Goal: Information Seeking & Learning: Learn about a topic

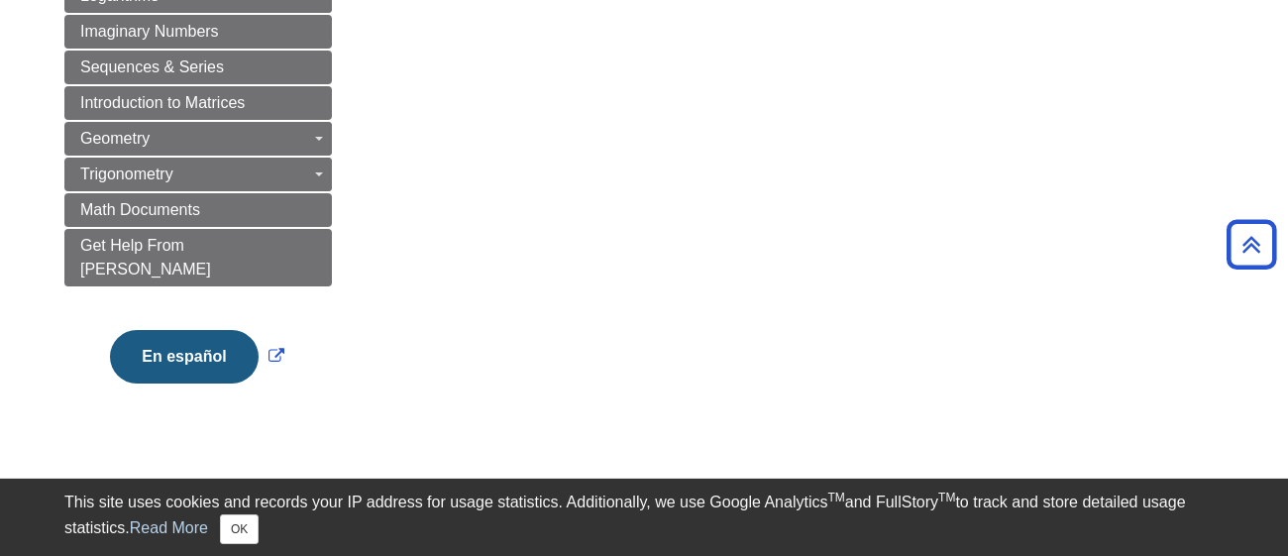
scroll to position [1094, 0]
click at [223, 328] on button "En español" at bounding box center [184, 354] width 148 height 53
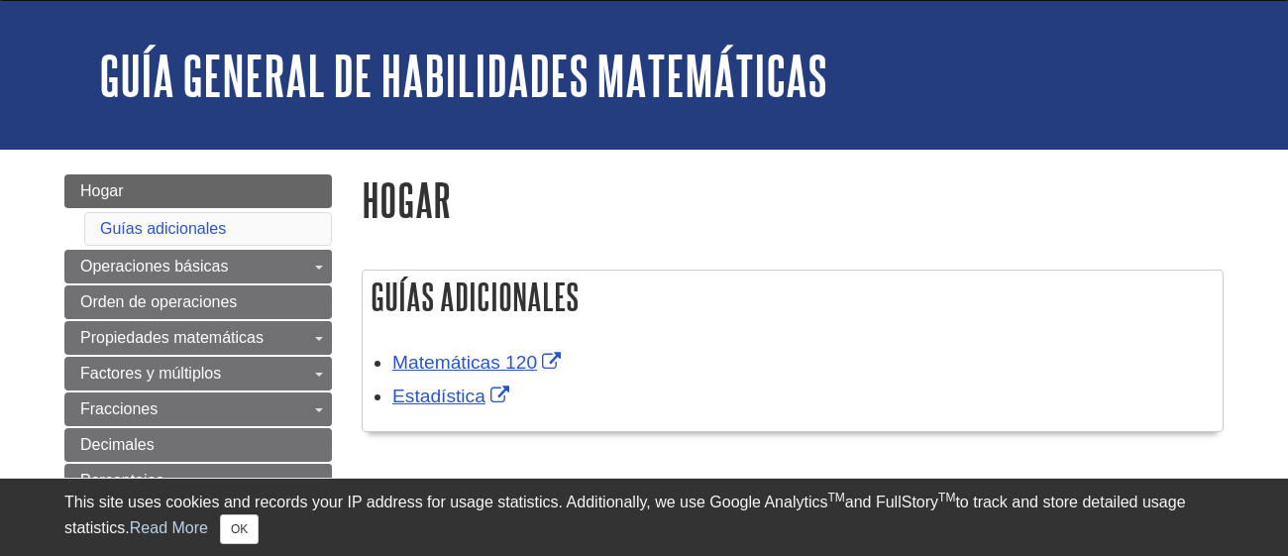
scroll to position [62, 0]
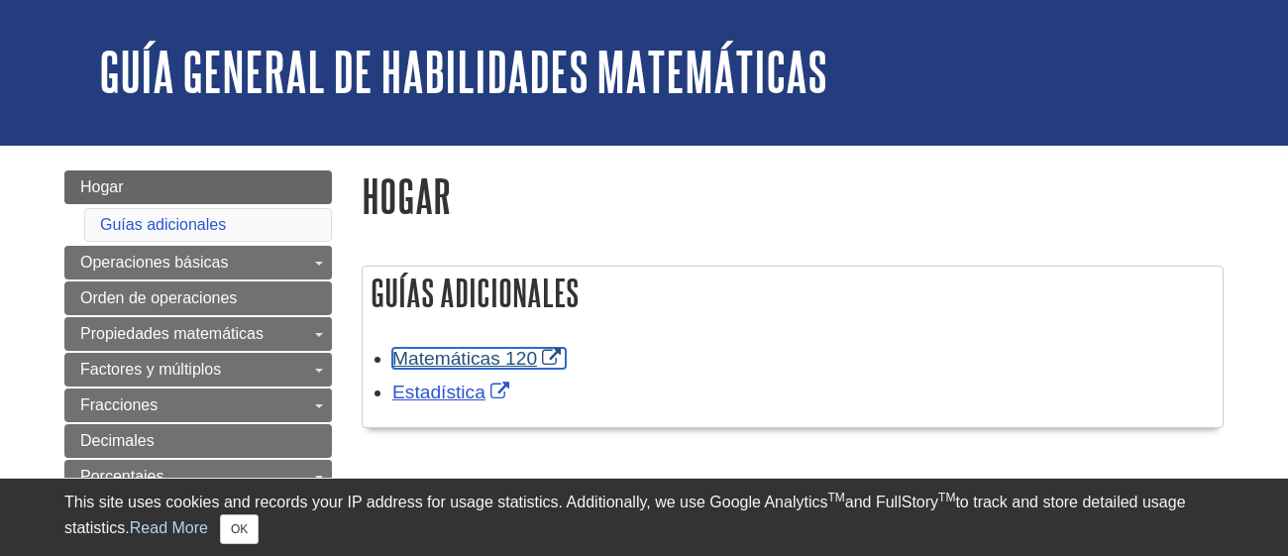
click at [456, 357] on link "Matemáticas 120" at bounding box center [478, 358] width 173 height 21
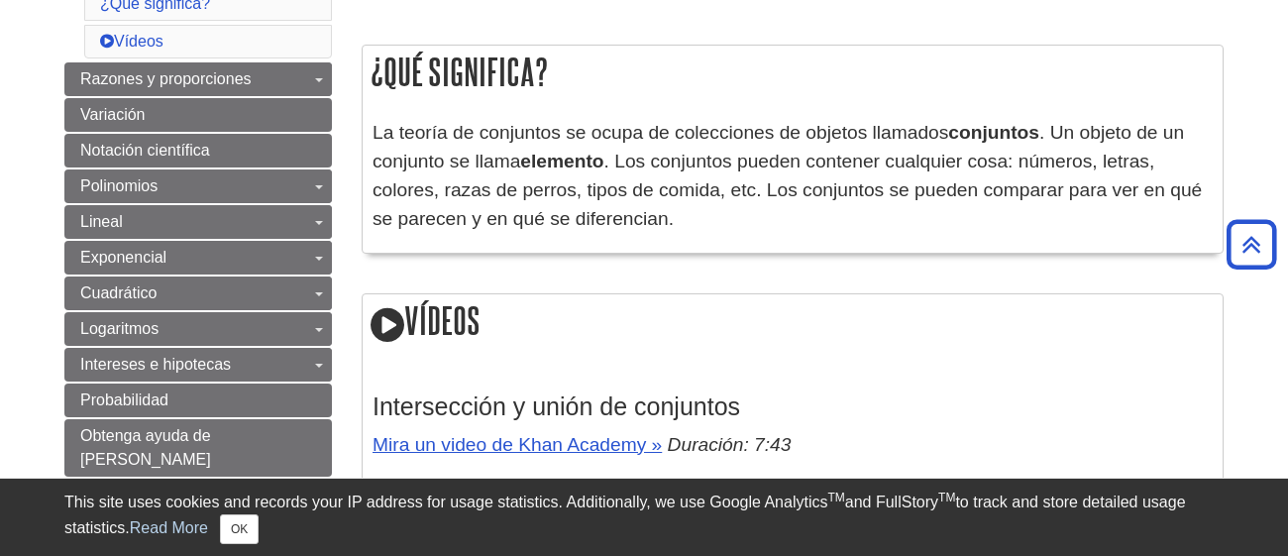
scroll to position [281, 0]
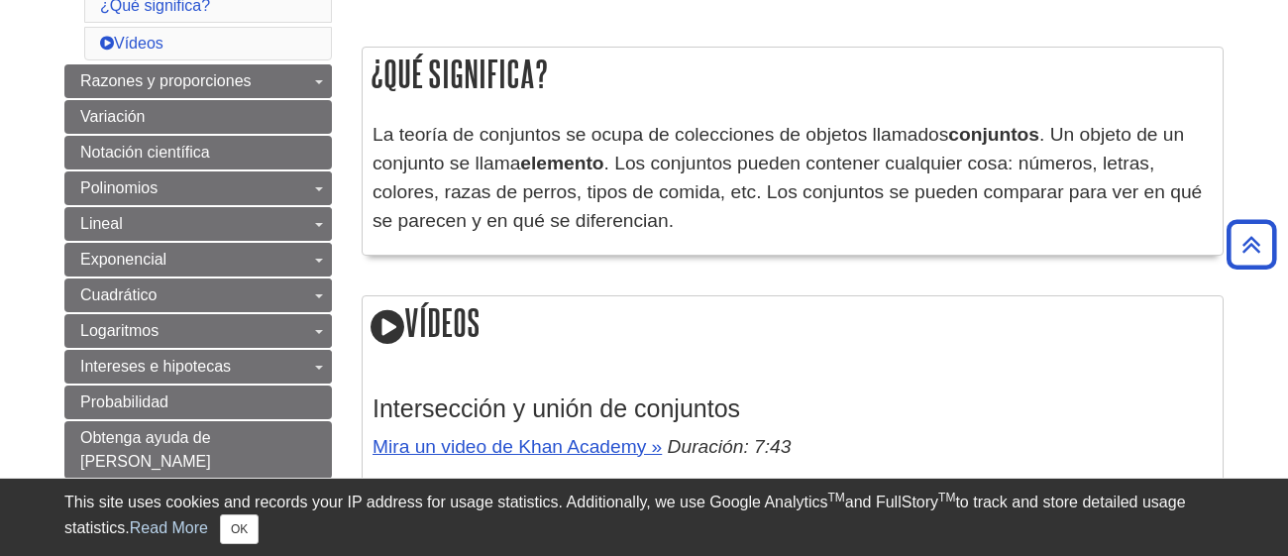
click at [384, 324] on icon at bounding box center [387, 327] width 34 height 40
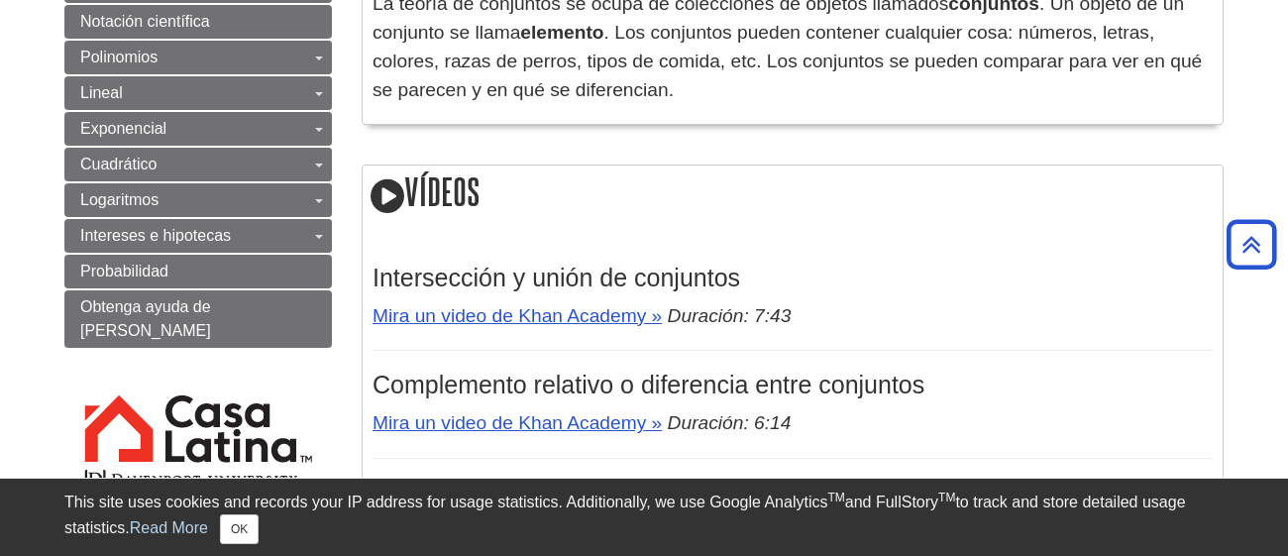
scroll to position [416, 0]
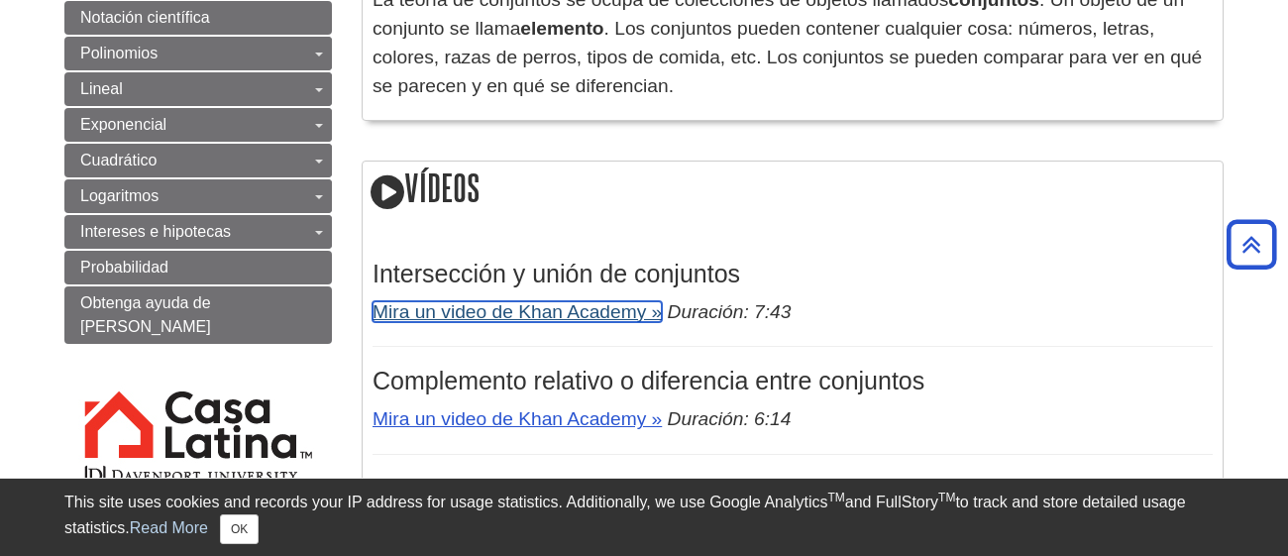
click at [459, 312] on link "Mira un video de Khan Academy »" at bounding box center [516, 311] width 289 height 21
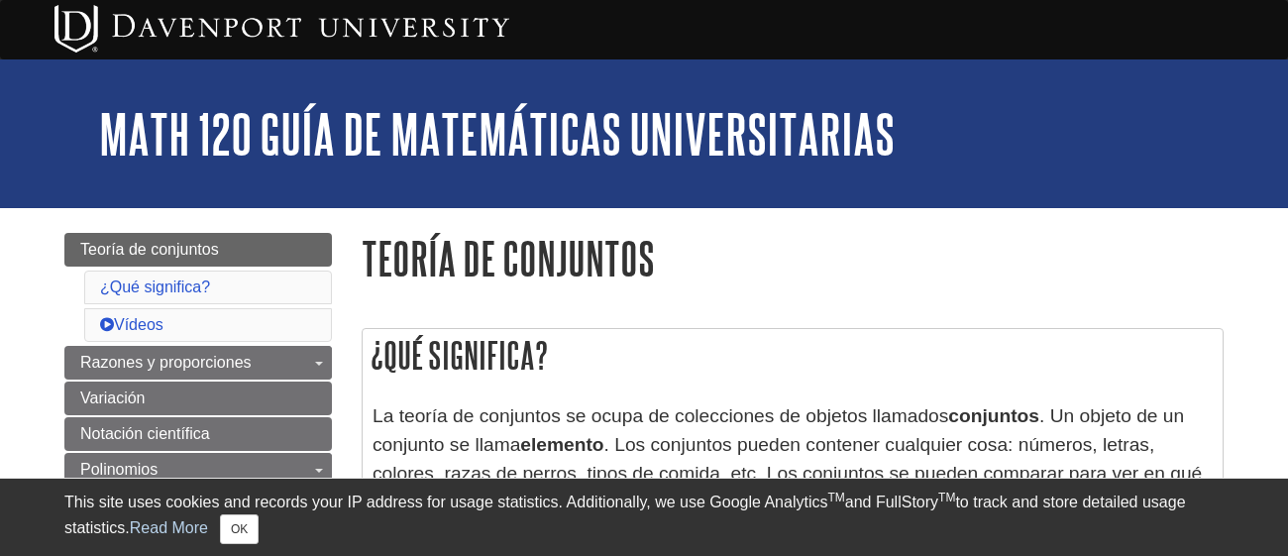
scroll to position [2, 0]
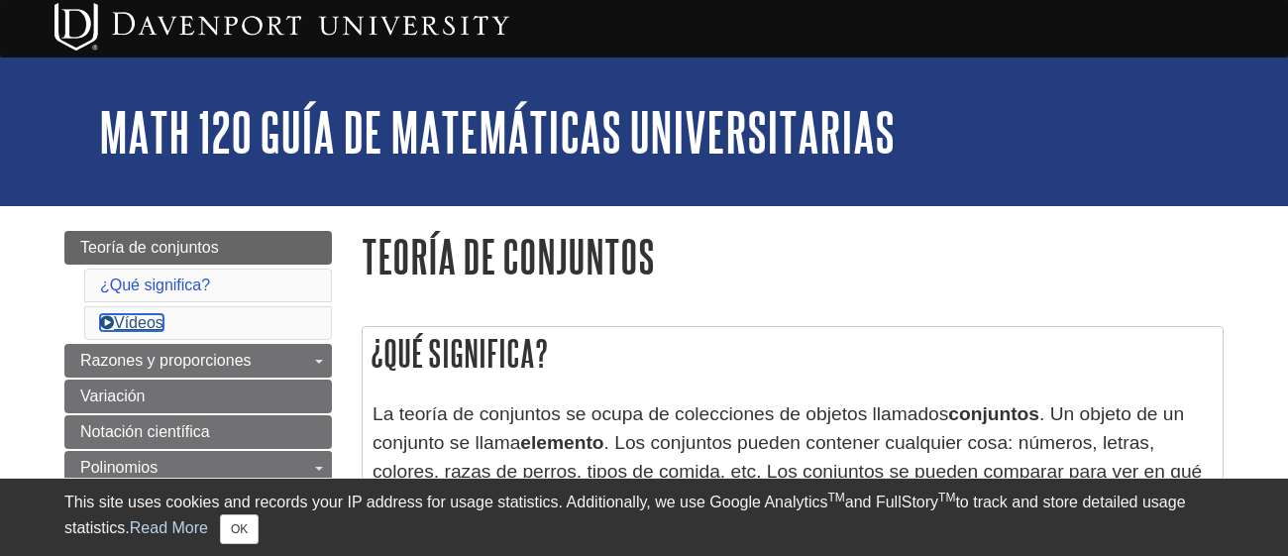
click at [146, 316] on link "Vídeos" at bounding box center [131, 322] width 63 height 17
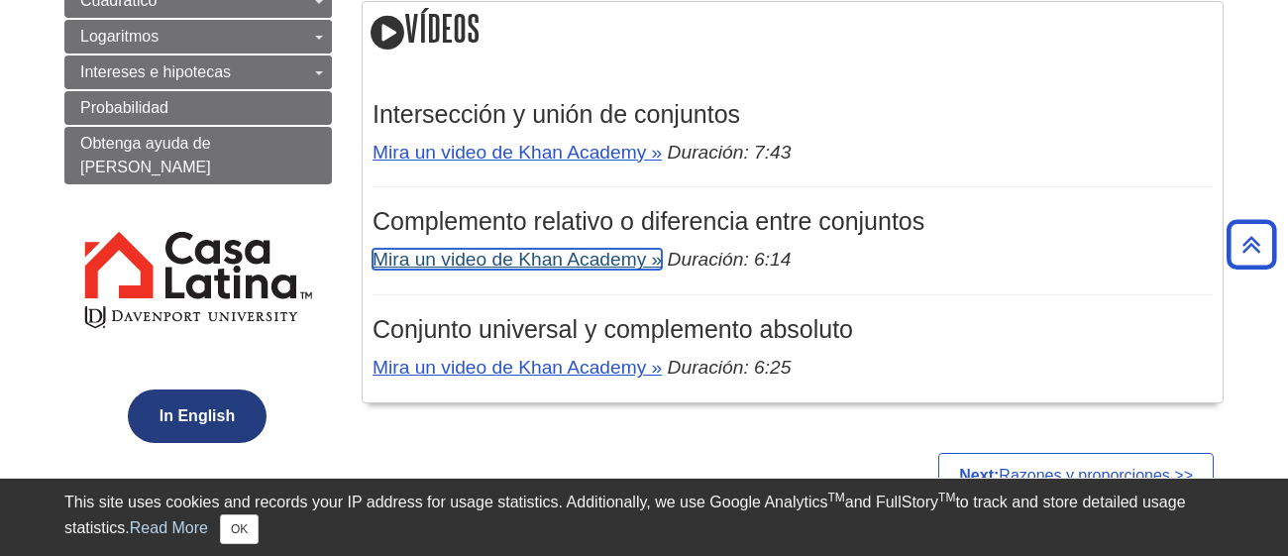
click at [484, 256] on link "Mira un video de Khan Academy »" at bounding box center [516, 259] width 289 height 21
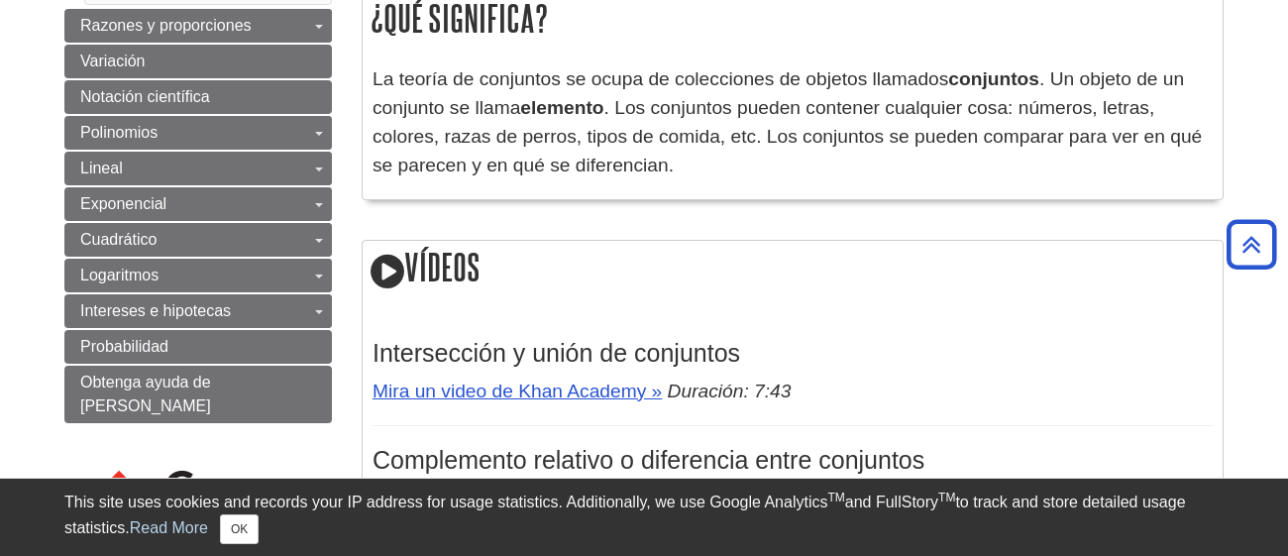
scroll to position [175, 0]
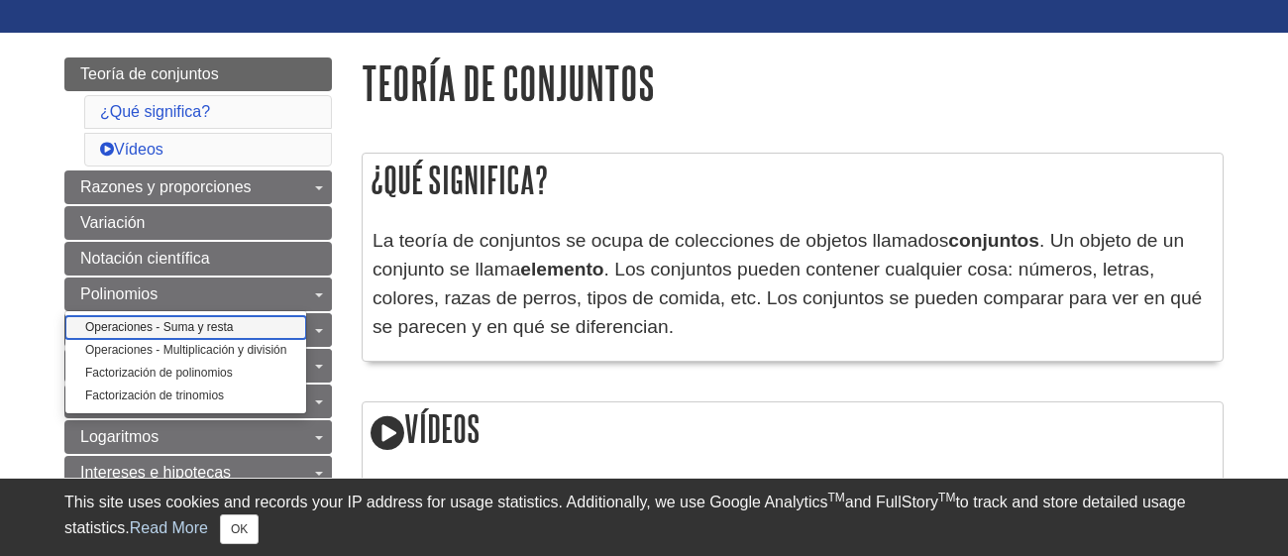
click at [233, 318] on link "Operaciones - Suma y resta" at bounding box center [185, 327] width 241 height 23
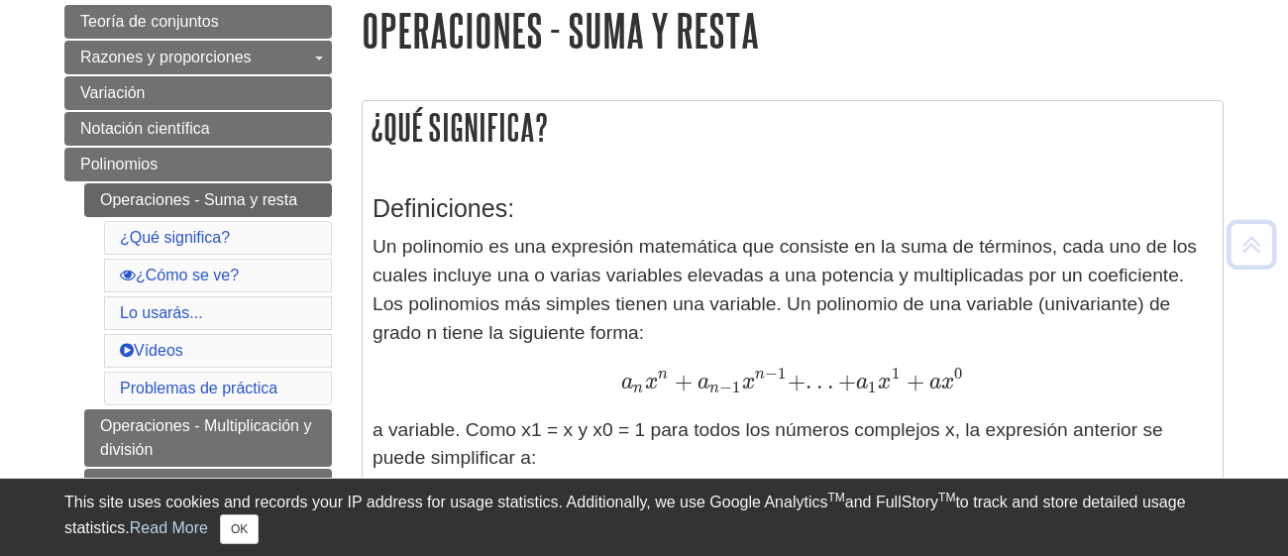
scroll to position [229, 0]
click at [239, 374] on li "Problemas de práctica" at bounding box center [218, 387] width 228 height 34
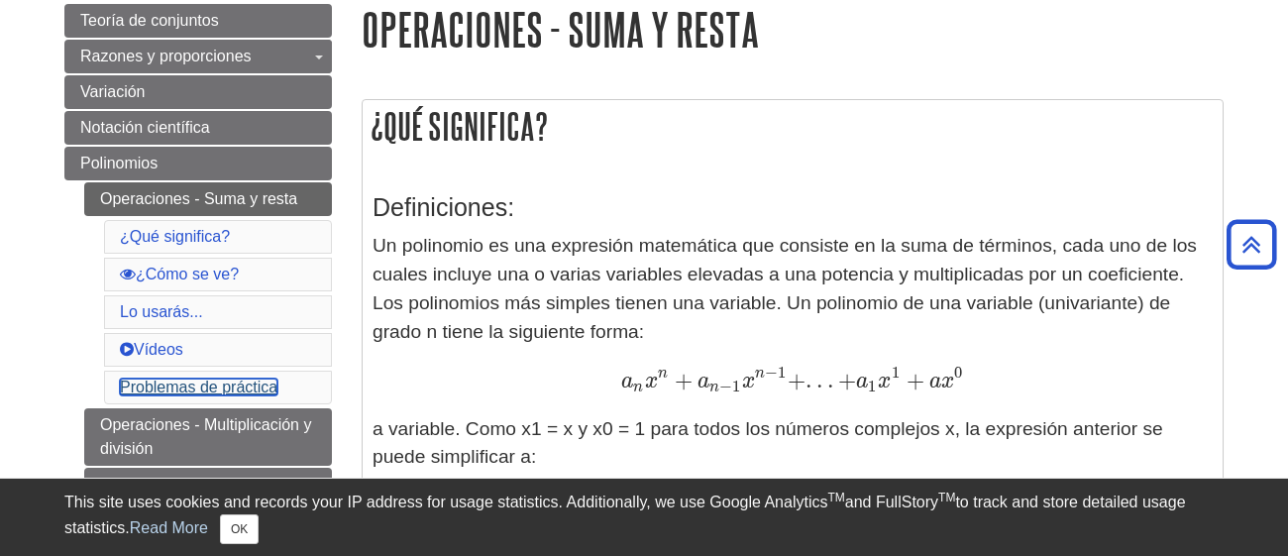
click at [214, 389] on link "Problemas de práctica" at bounding box center [198, 386] width 157 height 17
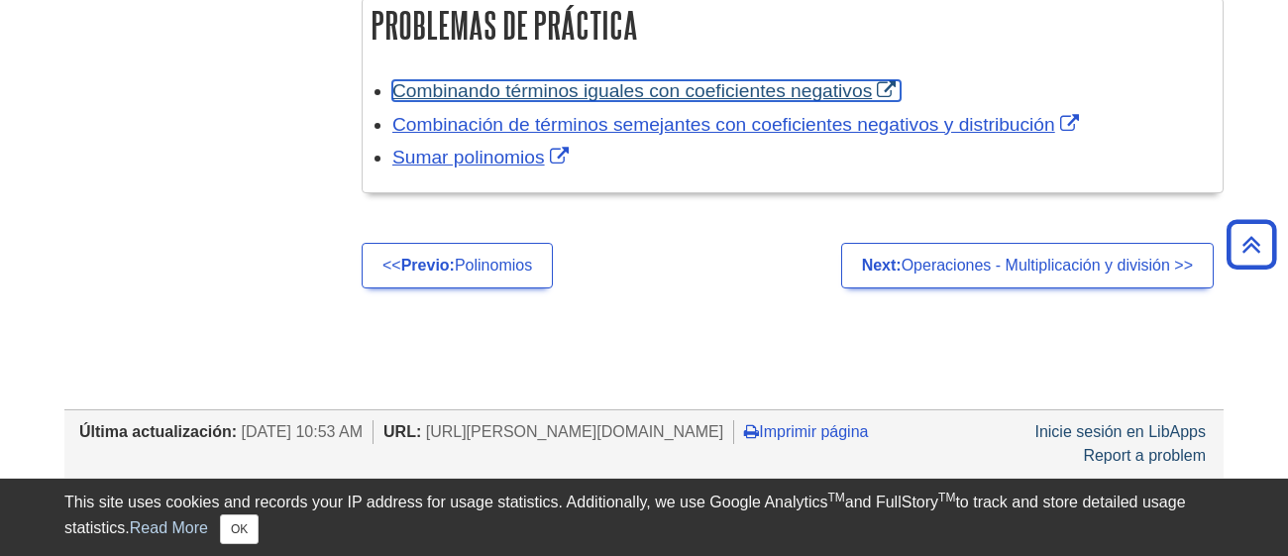
click at [672, 98] on link "Combinando términos iguales con coeficientes negativos" at bounding box center [646, 90] width 508 height 21
